Goal: Task Accomplishment & Management: Use online tool/utility

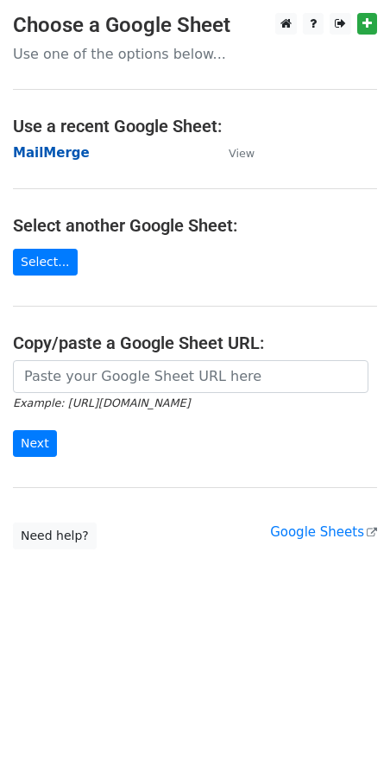
click at [49, 159] on strong "MailMerge" at bounding box center [51, 153] width 77 height 16
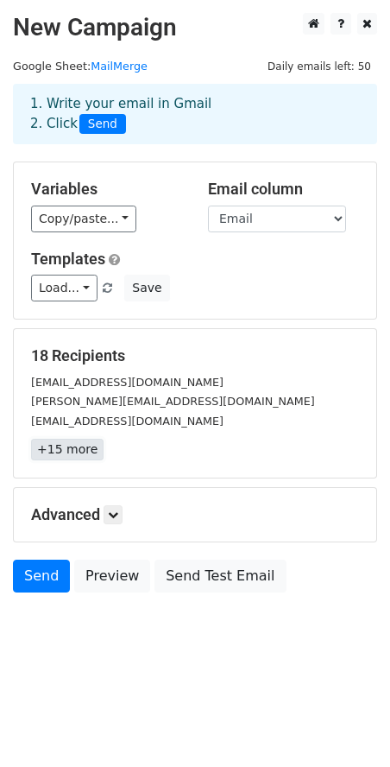
click at [83, 454] on link "+15 more" at bounding box center [67, 450] width 73 height 22
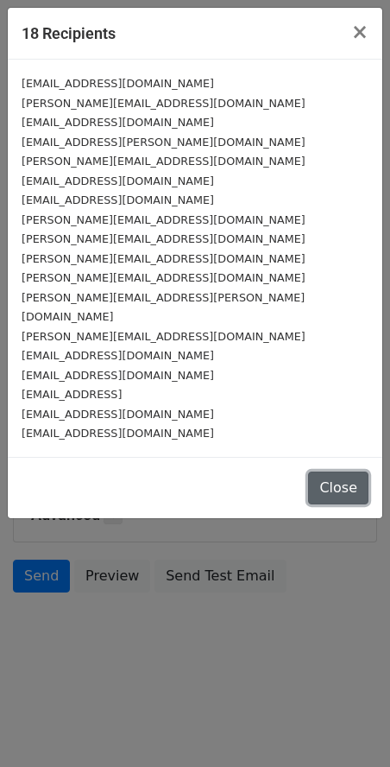
click at [327, 472] on button "Close" at bounding box center [338, 488] width 60 height 33
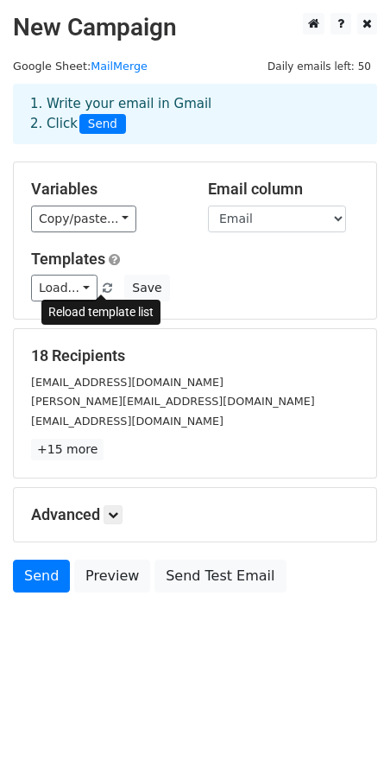
click at [101, 287] on link at bounding box center [108, 288] width 15 height 13
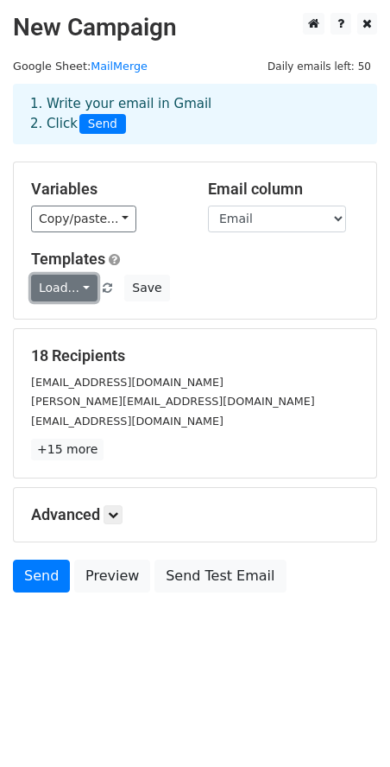
click at [81, 291] on link "Load..." at bounding box center [64, 288] width 66 height 27
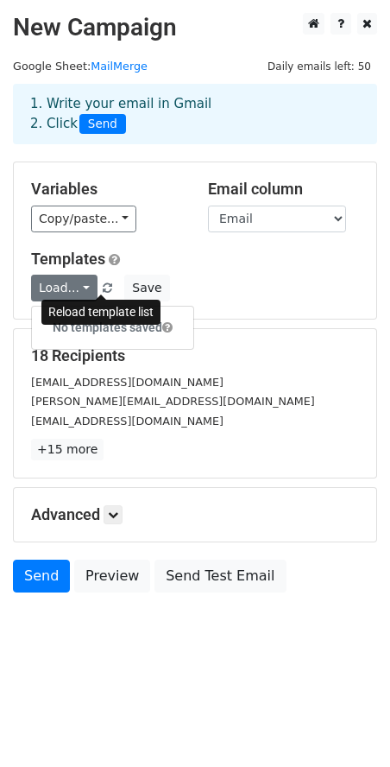
click at [103, 286] on span at bounding box center [107, 288] width 9 height 11
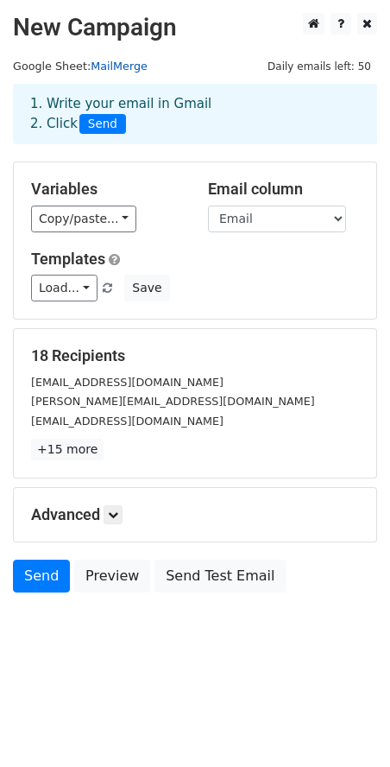
click at [109, 64] on link "MailMerge" at bounding box center [119, 66] width 57 height 13
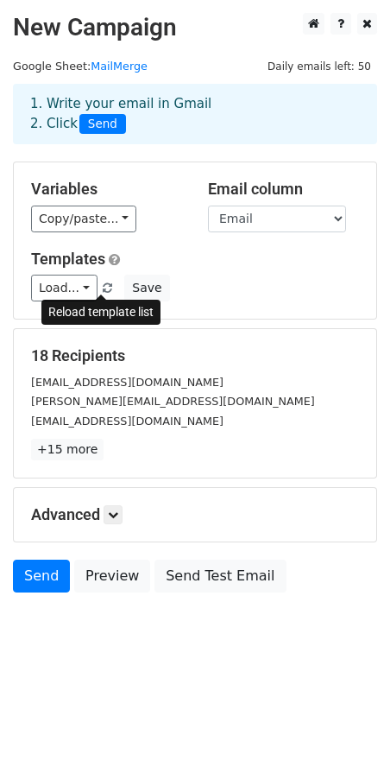
click at [103, 287] on span at bounding box center [107, 288] width 9 height 11
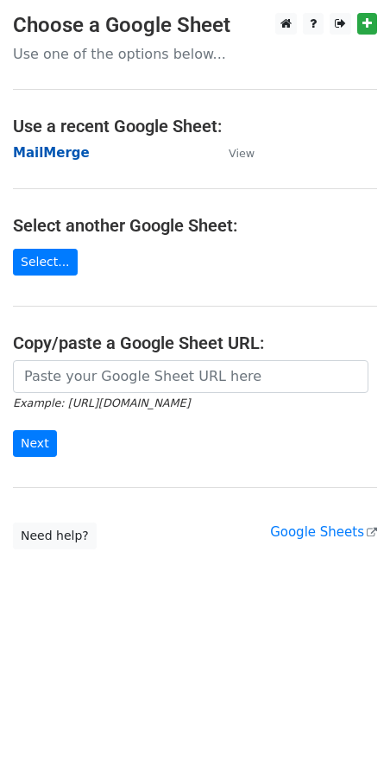
click at [52, 149] on strong "MailMerge" at bounding box center [51, 153] width 77 height 16
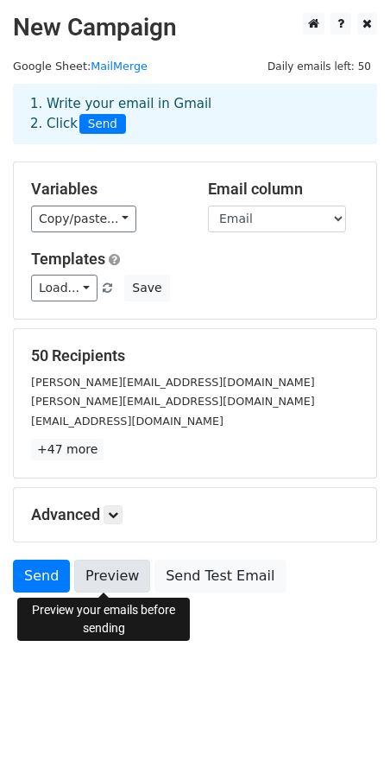
click at [106, 579] on link "Preview" at bounding box center [112, 576] width 76 height 33
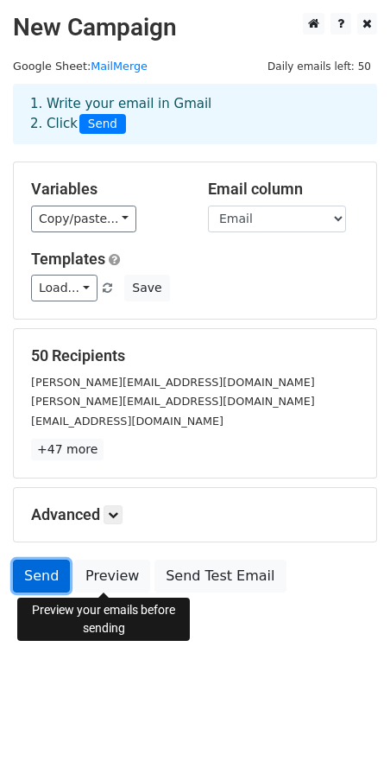
click at [29, 579] on link "Send" at bounding box center [41, 576] width 57 height 33
